Goal: Information Seeking & Learning: Learn about a topic

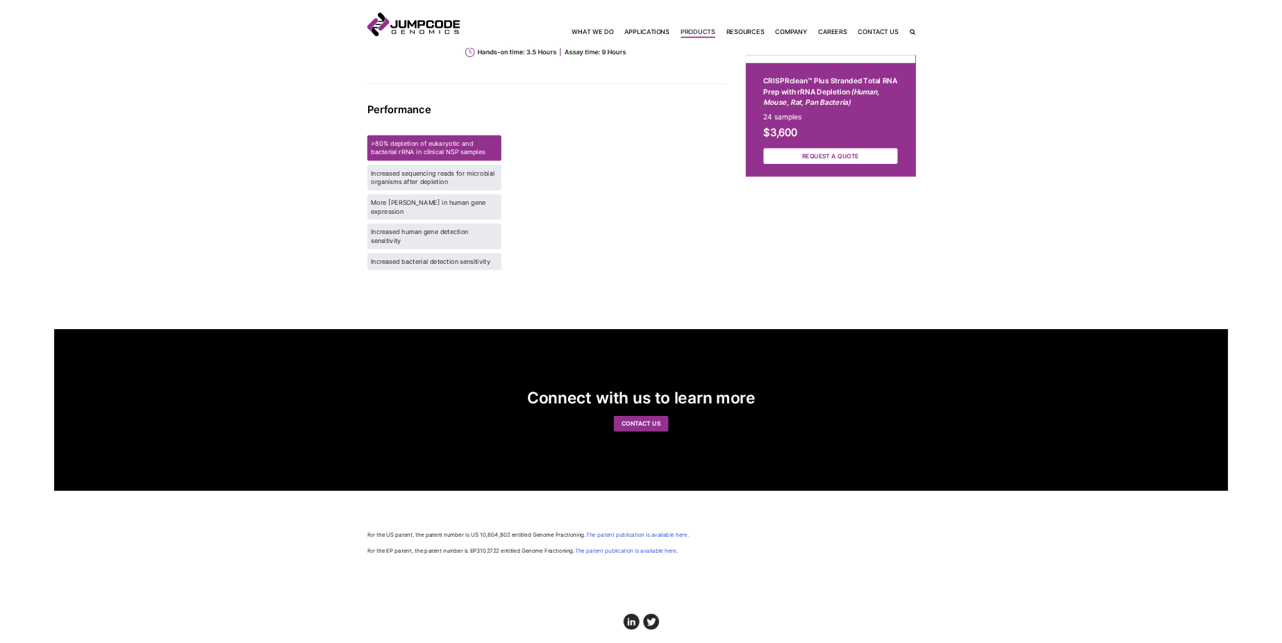
scroll to position [1578, 0]
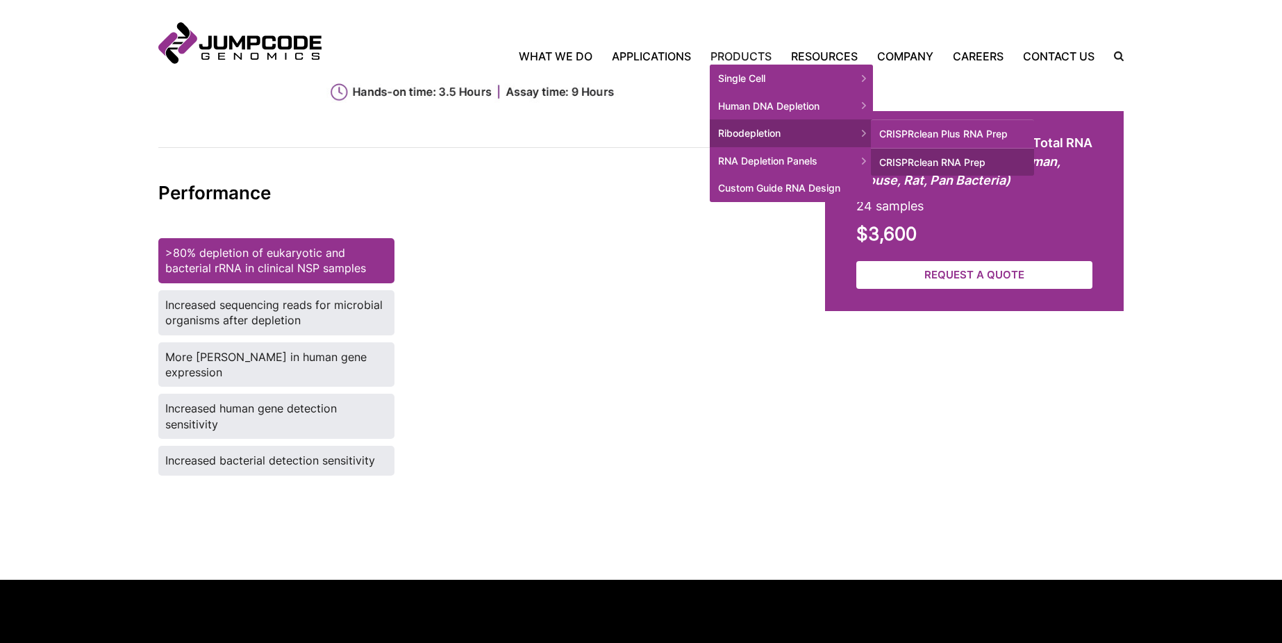
click at [762, 131] on span "Ribodepletion" at bounding box center [791, 133] width 163 height 28
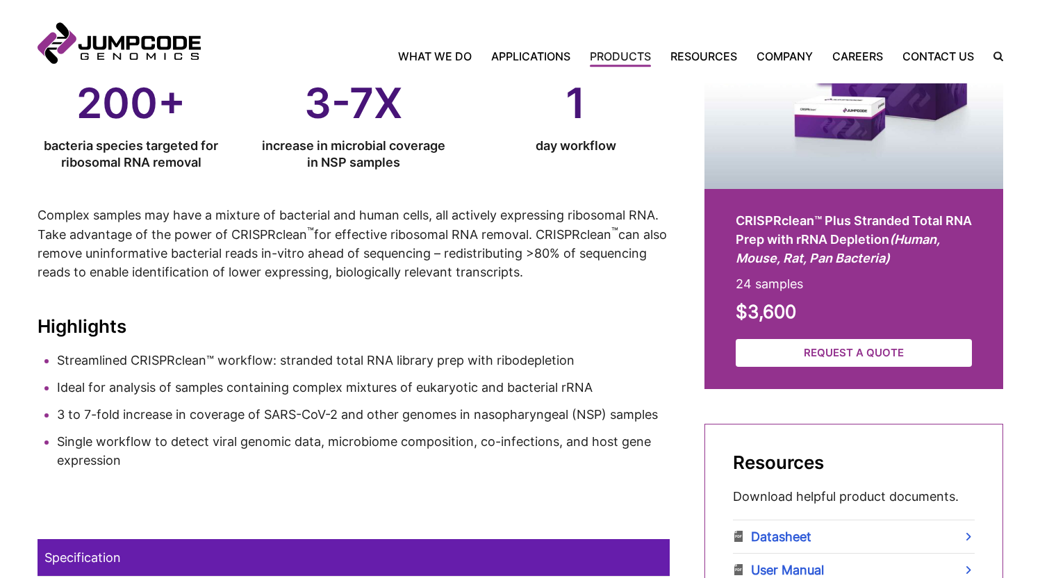
scroll to position [478, 0]
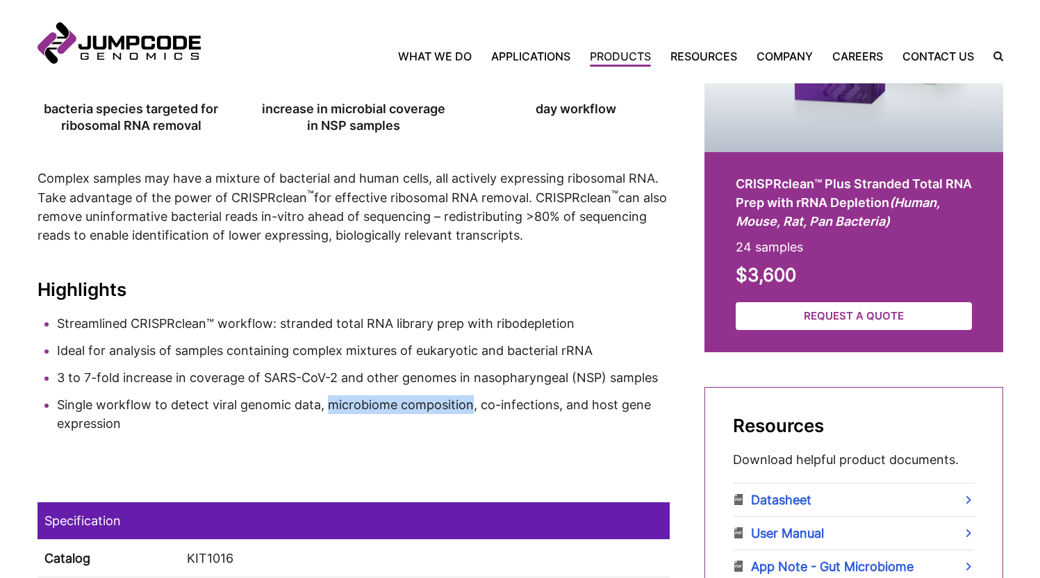
drag, startPoint x: 472, startPoint y: 402, endPoint x: 331, endPoint y: 401, distance: 140.3
click at [331, 403] on li "Single workflow to detect viral genomic data, microbiome composition, co-infect…" at bounding box center [363, 414] width 613 height 38
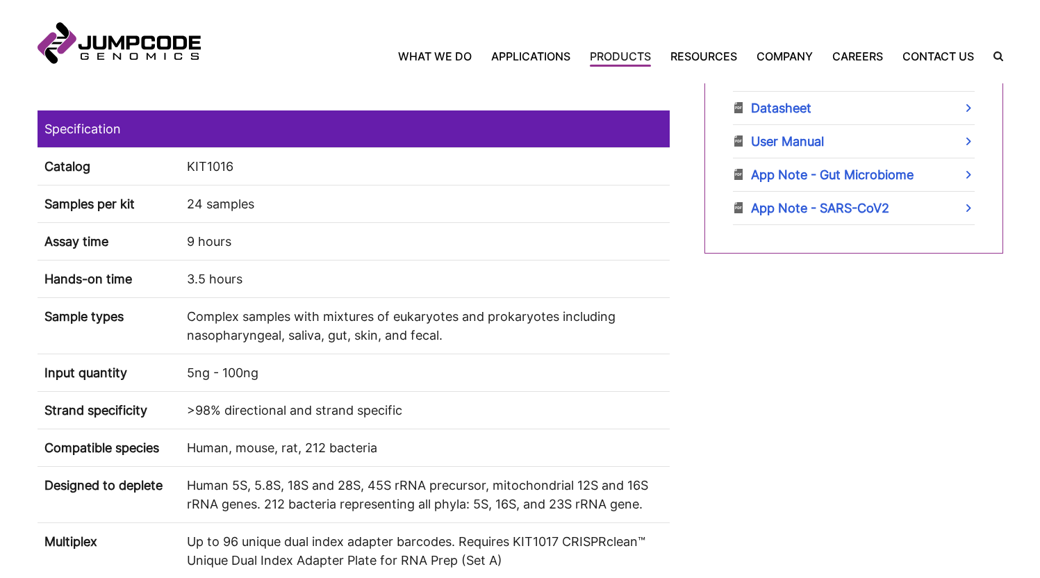
scroll to position [878, 0]
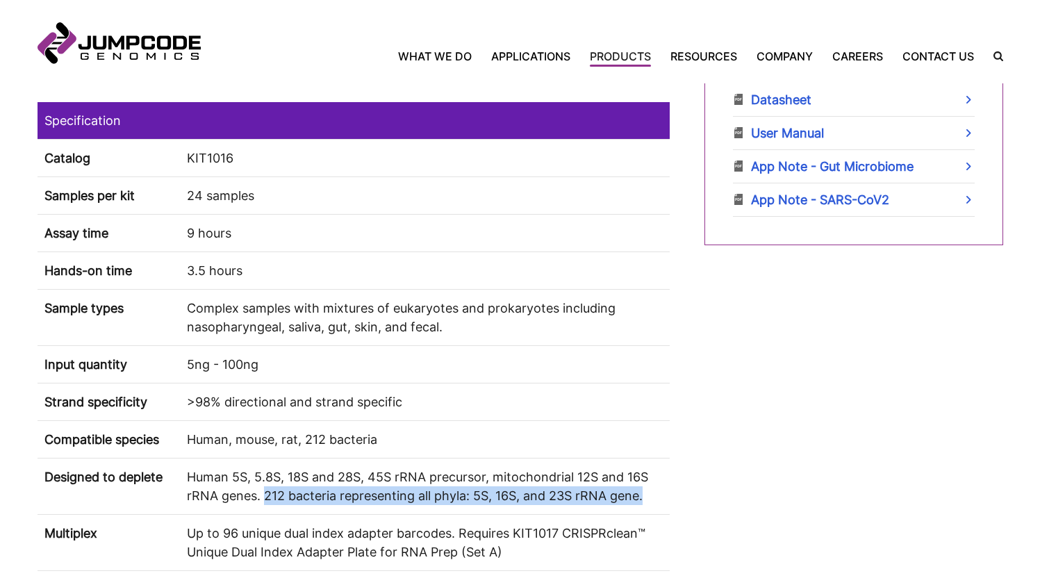
drag, startPoint x: 267, startPoint y: 492, endPoint x: 666, endPoint y: 496, distance: 398.7
click at [666, 496] on td "Human 5S, 5.8S, 18S and 28S, 45S rRNA precursor, mitochondrial 12S and 16S rRNA…" at bounding box center [425, 486] width 490 height 56
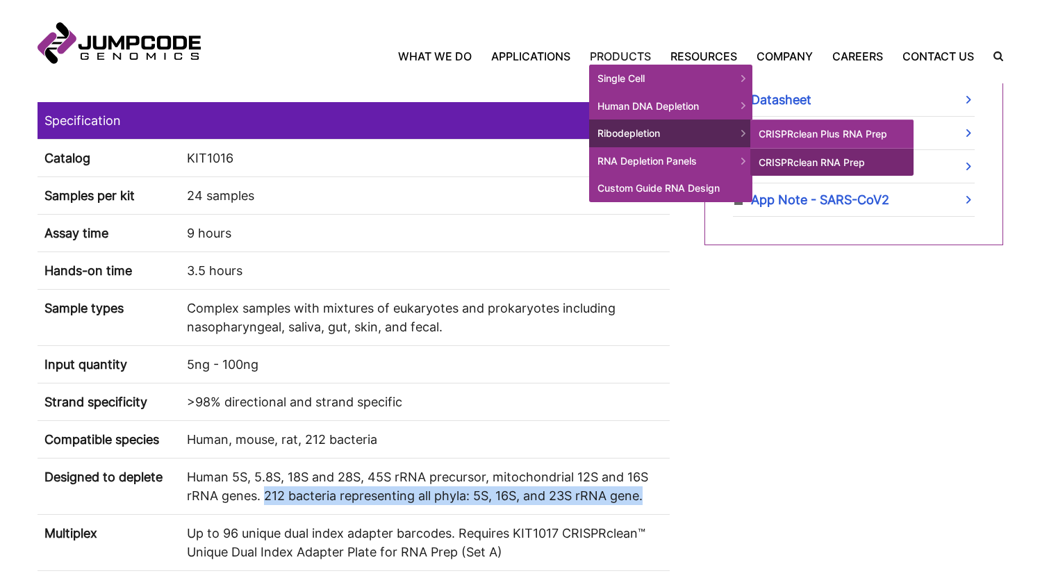
click at [794, 135] on link "CRISPRclean Plus RNA Prep" at bounding box center [831, 133] width 163 height 29
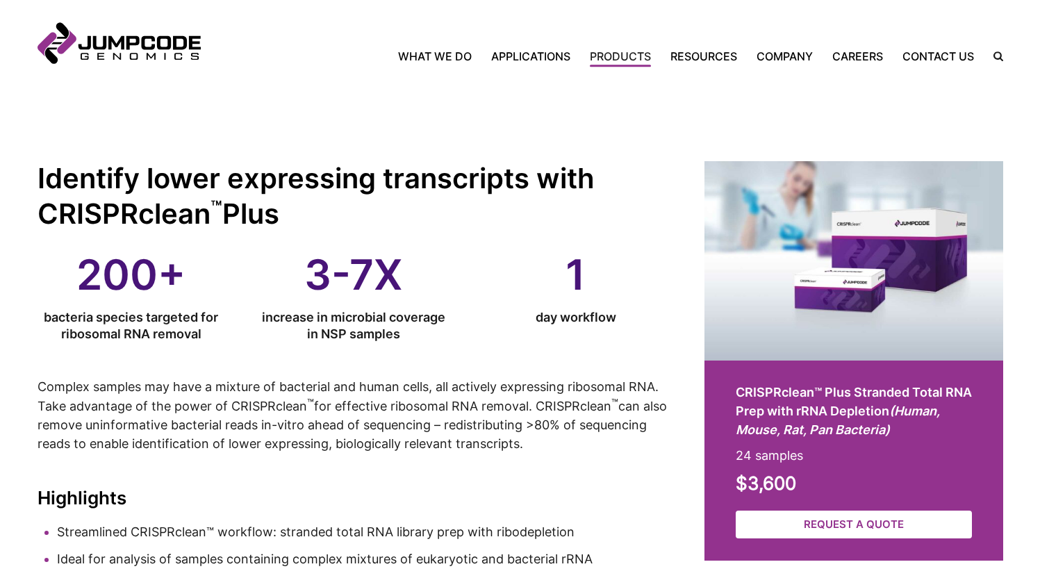
scroll to position [278, 0]
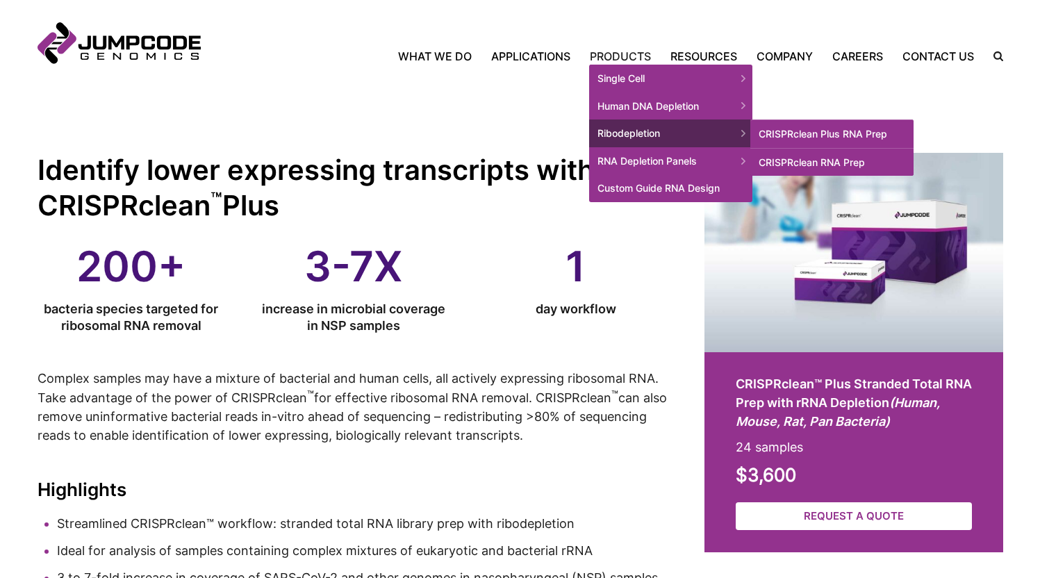
click at [788, 160] on link "CRISPRclean RNA Prep" at bounding box center [831, 163] width 163 height 28
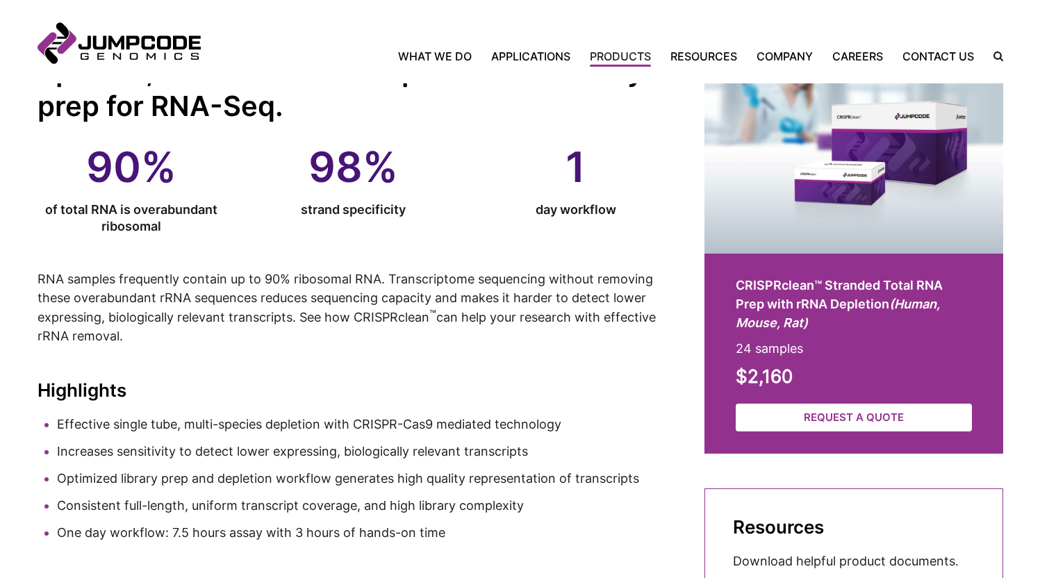
scroll to position [378, 0]
